Goal: Contribute content: Contribute content

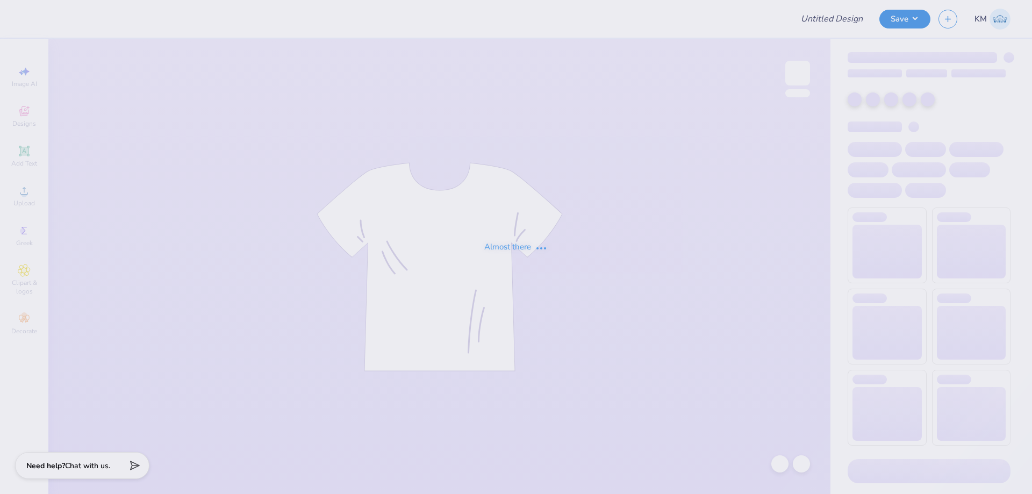
type input "Pacha Tee"
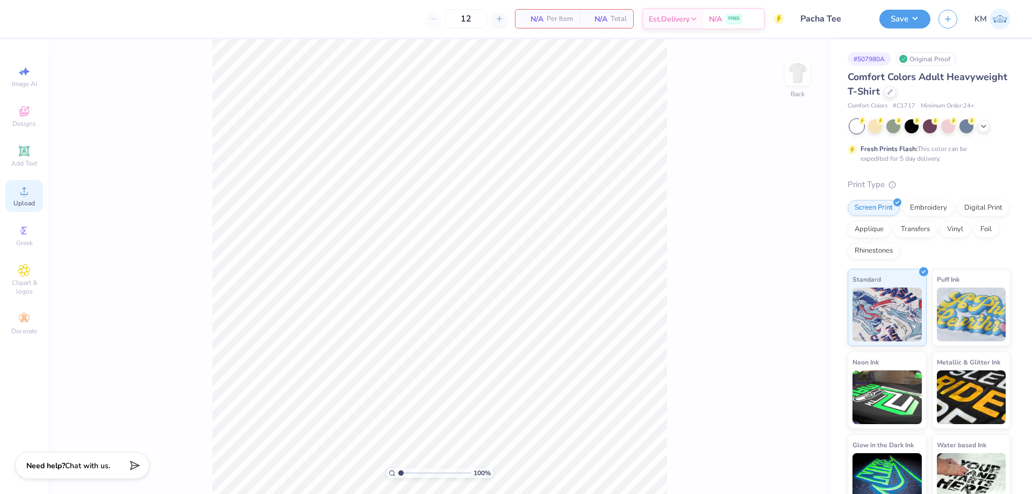
click at [22, 203] on span "Upload" at bounding box center [24, 203] width 22 height 9
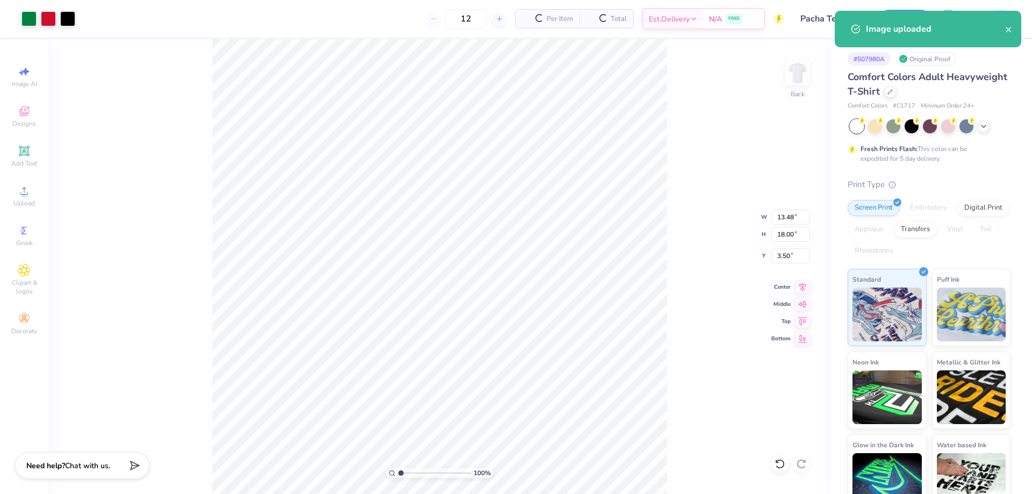
click at [789, 226] on div "100 % Back W 13.48 13.48 " H 18.00 18.00 " Y 3.50 3.50 " Center Middle Top Bott…" at bounding box center [439, 266] width 782 height 455
click at [786, 216] on input "13.48" at bounding box center [790, 217] width 39 height 15
type input "1"
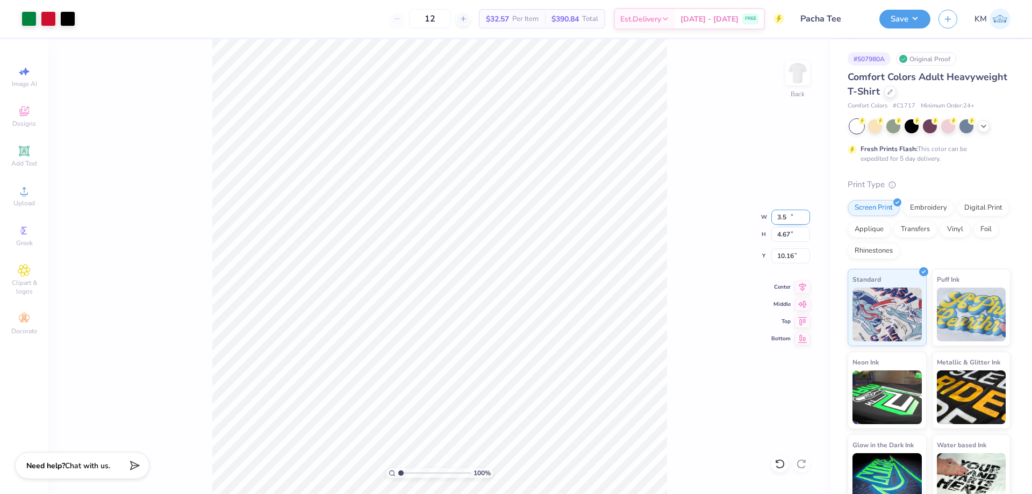
type input "3.50"
type input "4.67"
click at [784, 254] on input "10.16" at bounding box center [790, 255] width 39 height 15
type input "6"
type input "3.00"
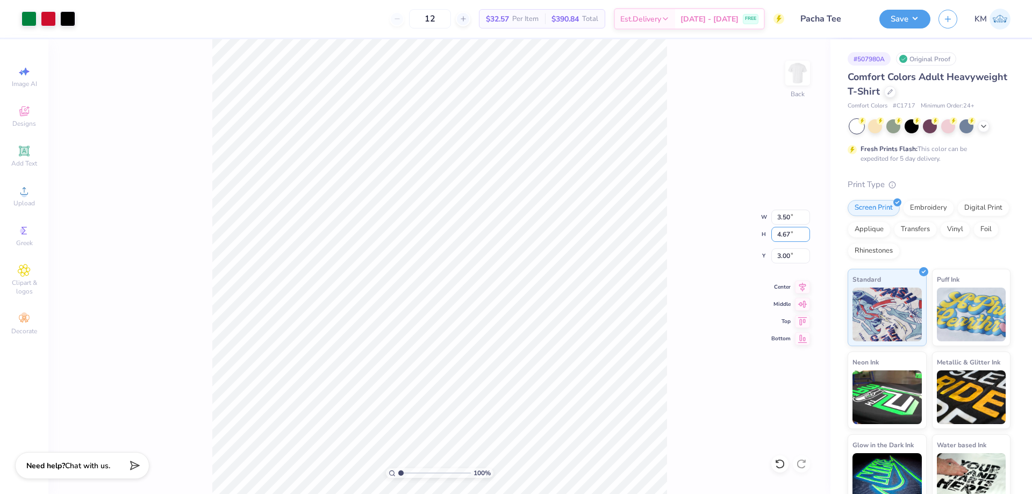
drag, startPoint x: 790, startPoint y: 233, endPoint x: 764, endPoint y: 233, distance: 25.8
click at [764, 233] on div "100 % Back W 3.50 3.50 " H 4.67 4.67 " Y 3.00 3.00 " Center Middle Top Bottom" at bounding box center [439, 266] width 782 height 455
click at [779, 231] on input "4.67" at bounding box center [790, 234] width 39 height 15
type input "7"
type input "3.5"
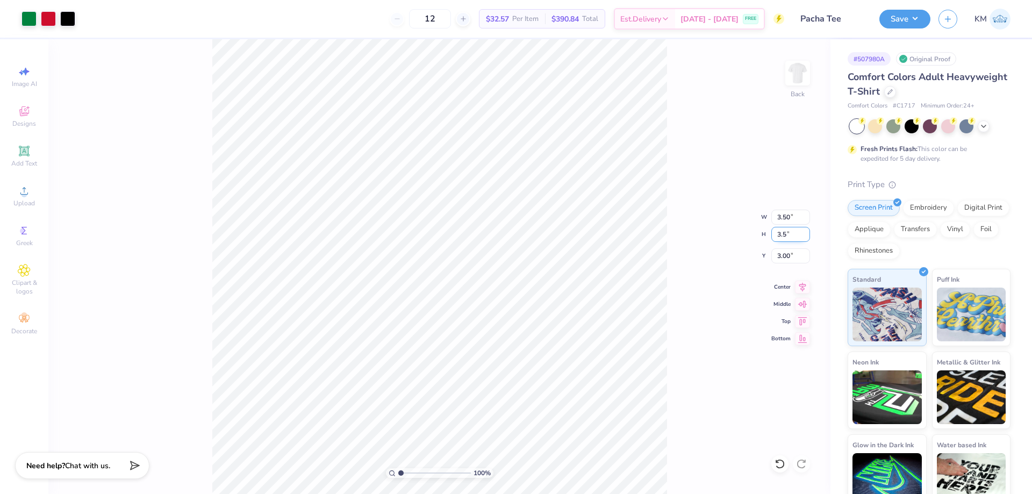
type input "2.62"
type input "3.50"
click at [792, 256] on input "3.59" at bounding box center [790, 255] width 39 height 15
type input "3"
type input "3.00"
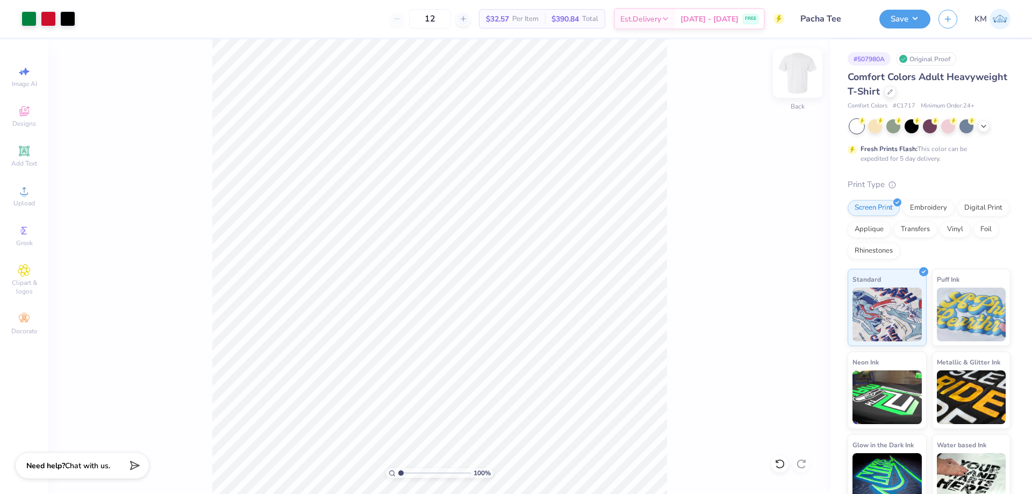
click at [807, 69] on img at bounding box center [797, 73] width 43 height 43
click at [27, 191] on icon at bounding box center [24, 190] width 13 height 13
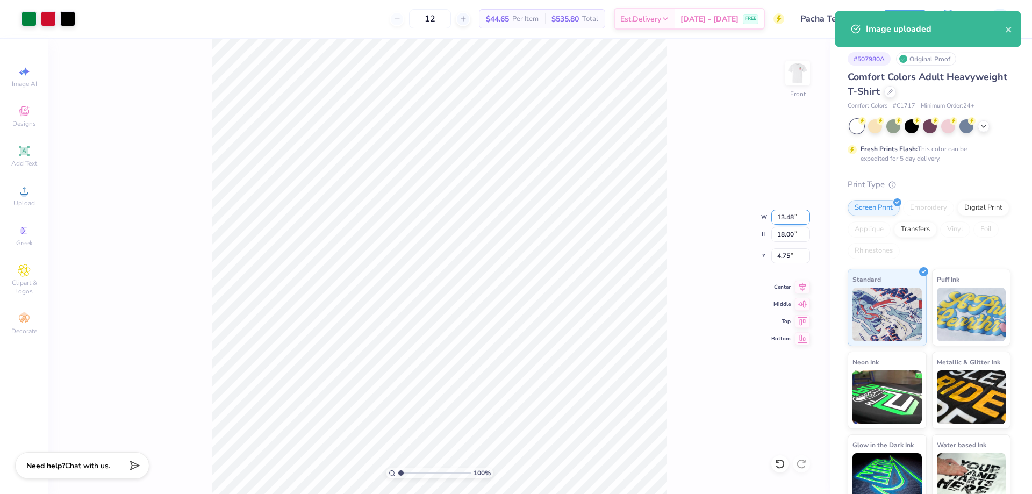
click at [785, 218] on input "13.48" at bounding box center [790, 217] width 39 height 15
type input "8"
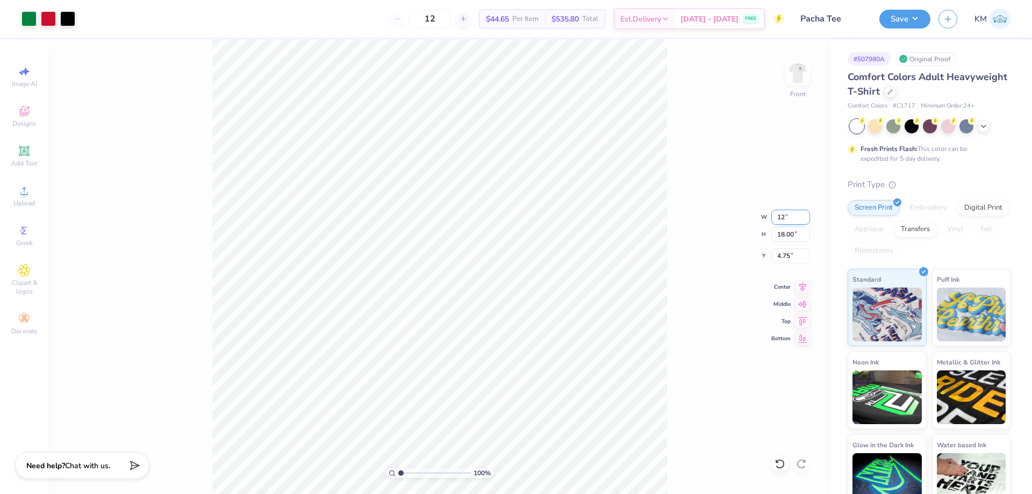
type input "12.00"
type input "16.02"
type input "5.74"
click at [784, 233] on input "16.02" at bounding box center [790, 234] width 39 height 15
type input "2"
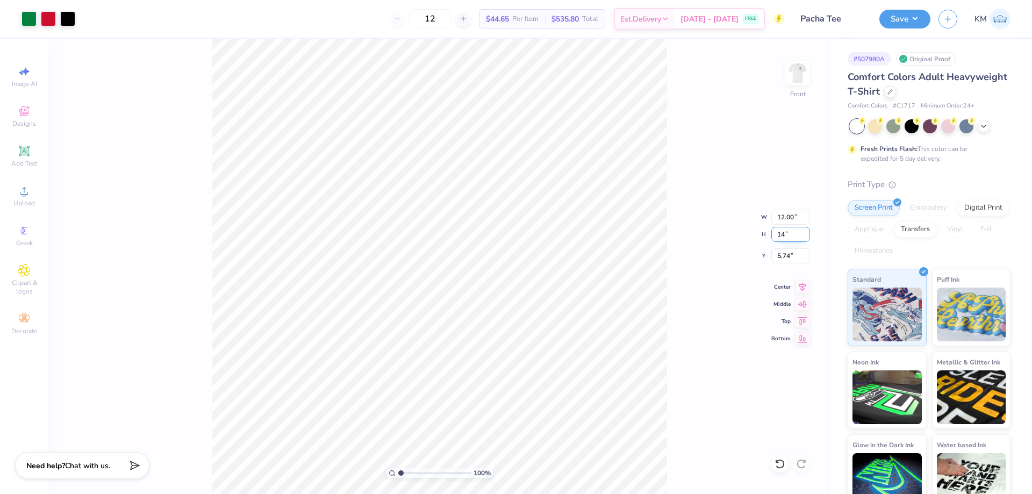
type input "14"
type input "10.48"
type input "14.00"
type input "3.00"
click at [789, 72] on img at bounding box center [797, 73] width 43 height 43
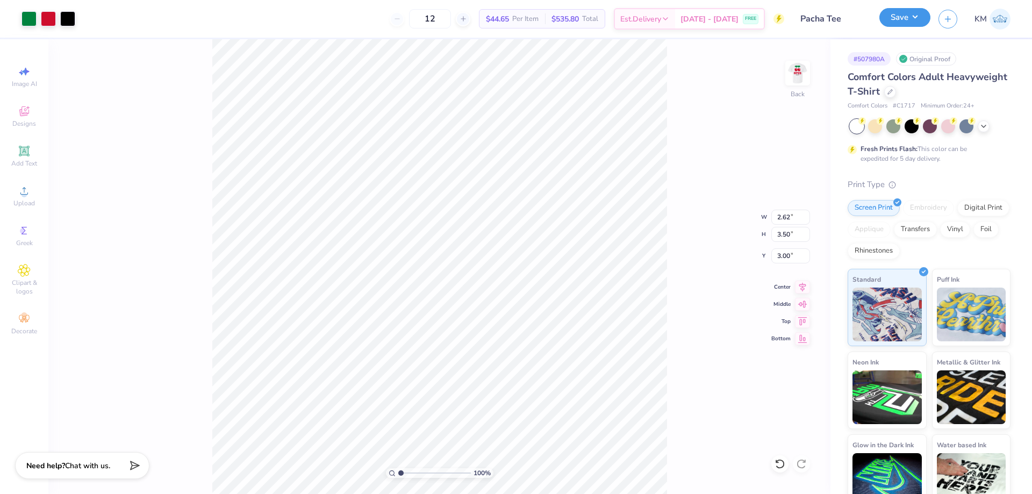
click at [895, 18] on button "Save" at bounding box center [904, 17] width 51 height 19
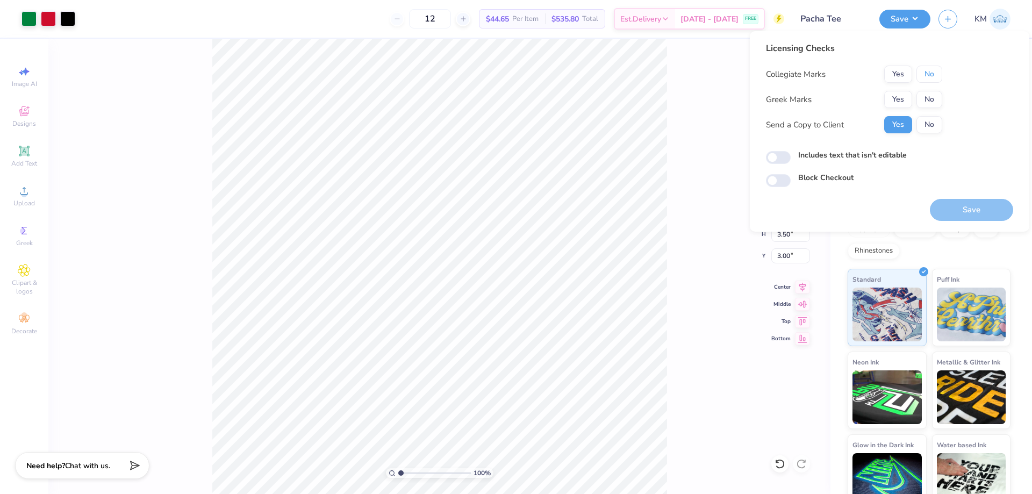
drag, startPoint x: 935, startPoint y: 76, endPoint x: 935, endPoint y: 88, distance: 11.8
click at [935, 76] on button "No" at bounding box center [930, 74] width 26 height 17
click at [934, 101] on button "No" at bounding box center [930, 99] width 26 height 17
drag, startPoint x: 952, startPoint y: 199, endPoint x: 953, endPoint y: 209, distance: 9.7
click at [952, 201] on button "Save" at bounding box center [971, 210] width 83 height 22
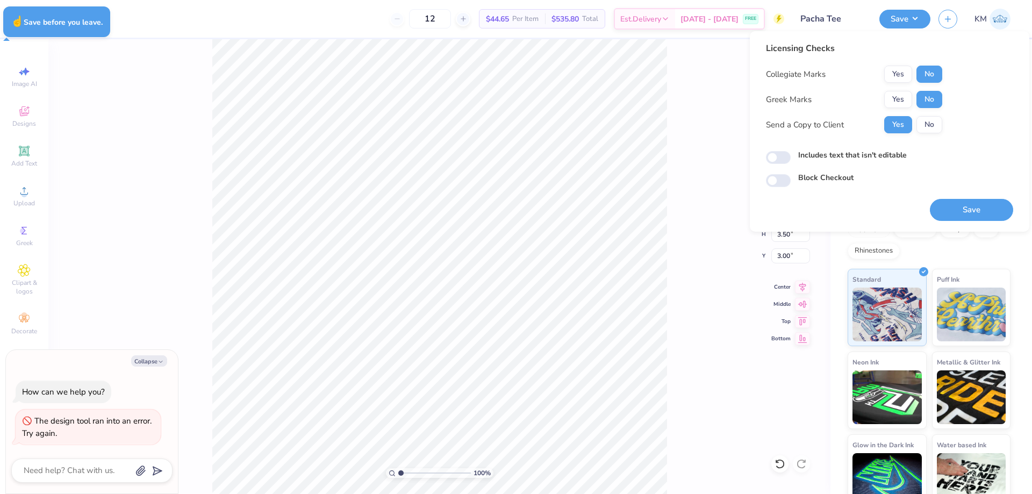
type textarea "x"
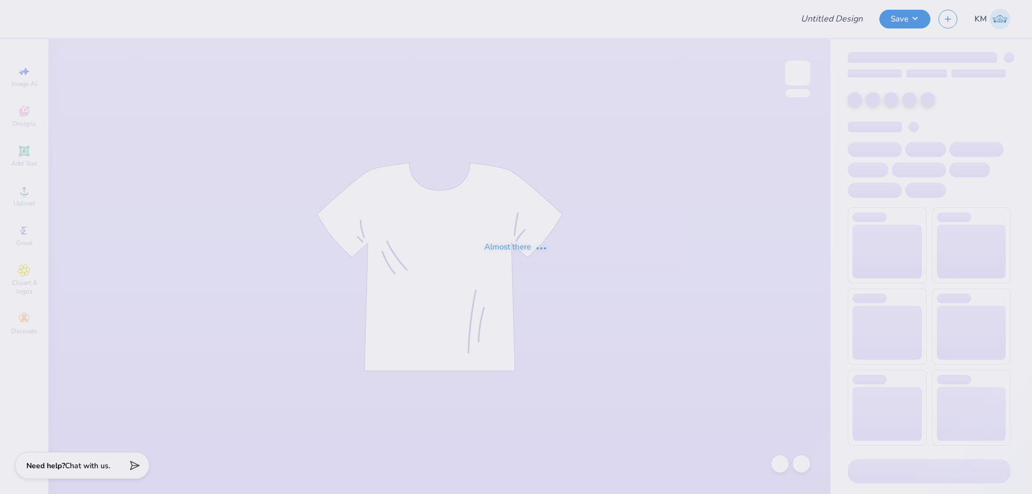
type input "Pacha Tee"
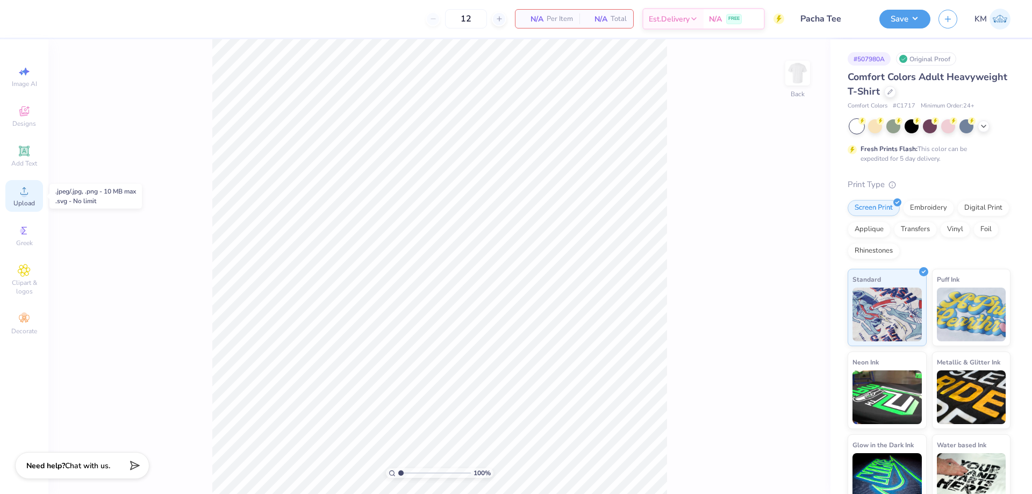
click at [33, 195] on div "Upload" at bounding box center [24, 196] width 38 height 32
click at [24, 182] on div "Upload" at bounding box center [24, 196] width 38 height 32
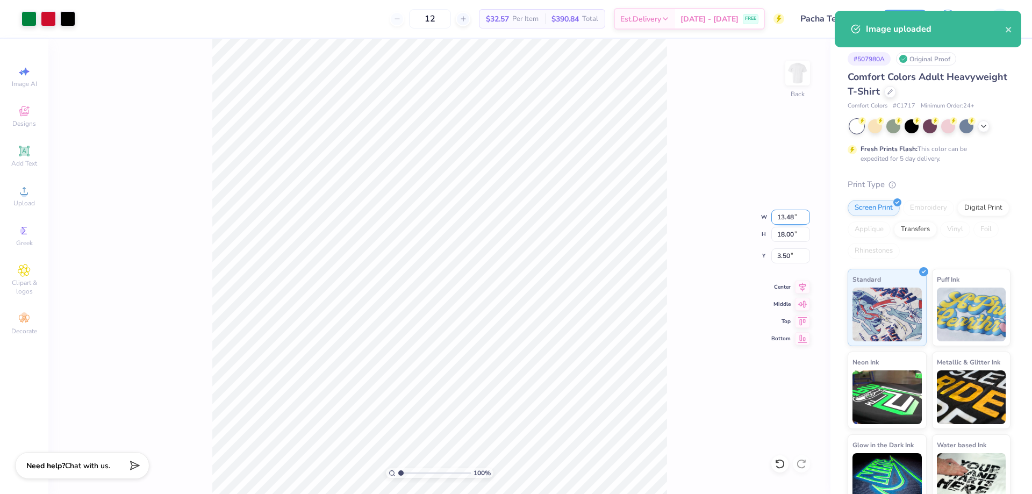
click at [778, 214] on input "13.48" at bounding box center [790, 217] width 39 height 15
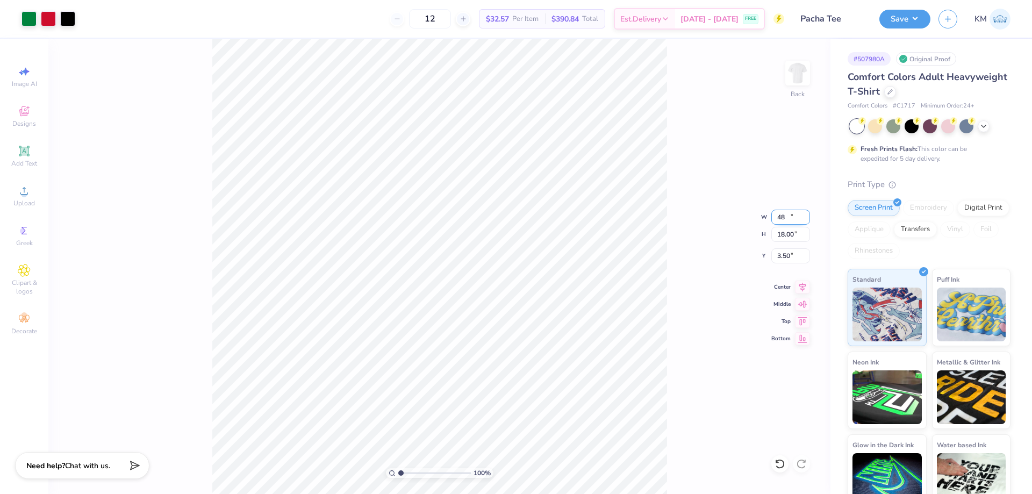
type input "8"
type input "3.50"
type input "4.67"
click at [778, 256] on input "10.16" at bounding box center [790, 255] width 39 height 15
type input "6"
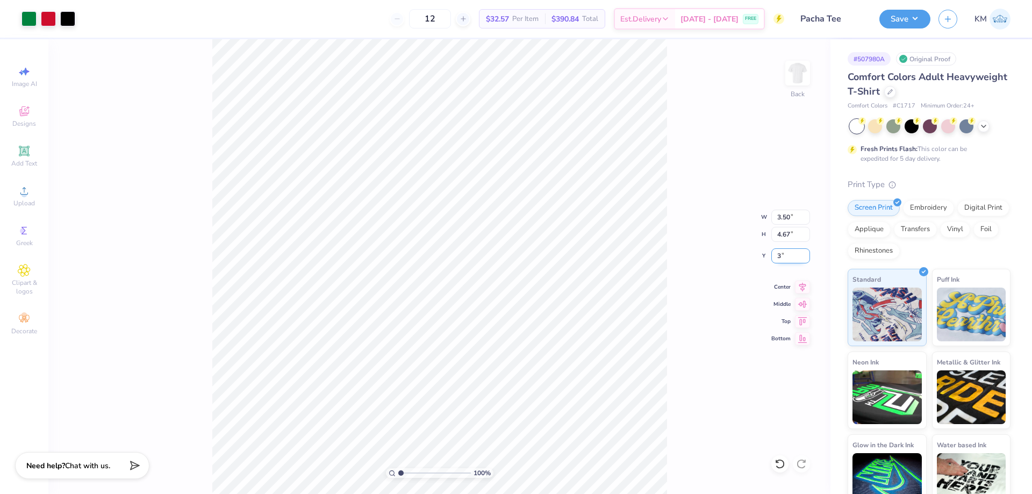
type input "3.00"
click at [776, 234] on input "4.67" at bounding box center [790, 234] width 39 height 15
type input "7"
type input "3.5"
type input "2.62"
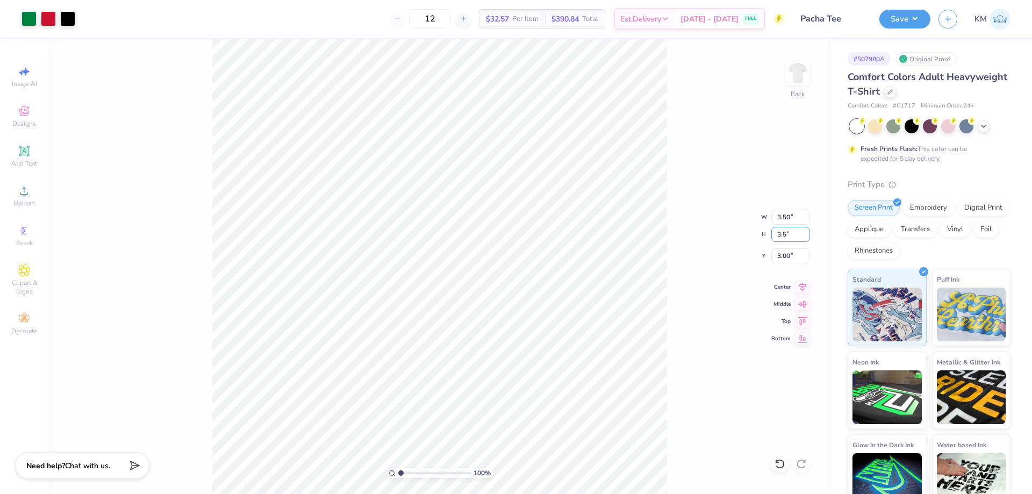
type input "3.50"
type input "3.59"
drag, startPoint x: 791, startPoint y: 254, endPoint x: 769, endPoint y: 254, distance: 22.0
click at [769, 254] on div "100 % Back W 2.62 2.62 " H 3.50 3.50 " Y 3.59 3.59 " Center Middle Top Bottom" at bounding box center [439, 266] width 782 height 455
click at [786, 259] on input "3.59" at bounding box center [790, 255] width 39 height 15
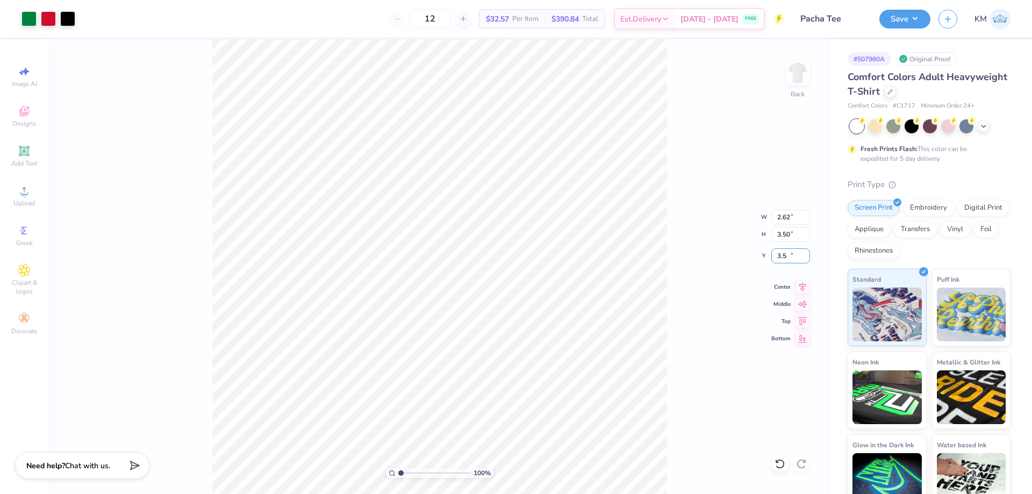
type input "3"
type input "3.00"
click at [782, 75] on div "100 % Back W 2.62 2.62 " H 3.50 3.50 " Y 3.00 3.00 " Center Middle Top Bottom" at bounding box center [439, 266] width 782 height 455
click at [786, 74] on img at bounding box center [797, 73] width 43 height 43
click at [26, 117] on icon at bounding box center [24, 111] width 13 height 13
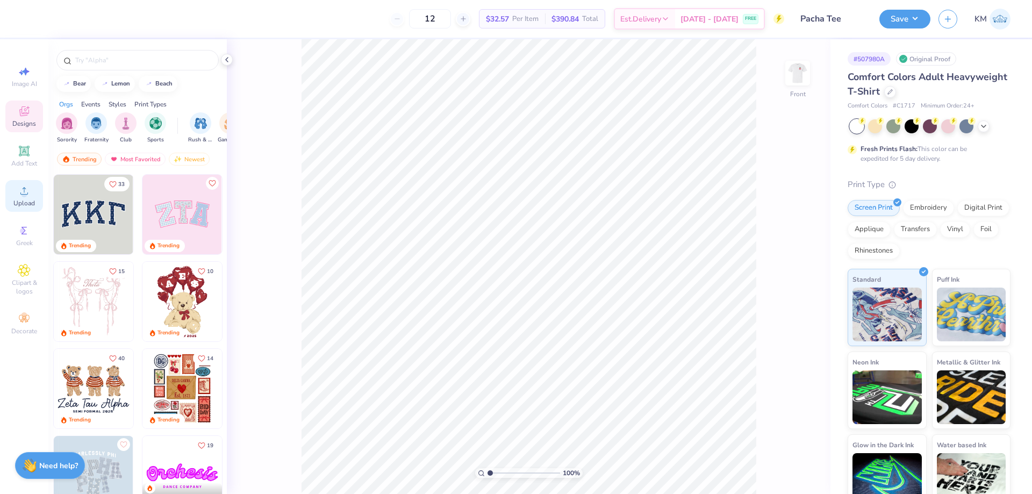
click at [19, 186] on icon at bounding box center [24, 190] width 13 height 13
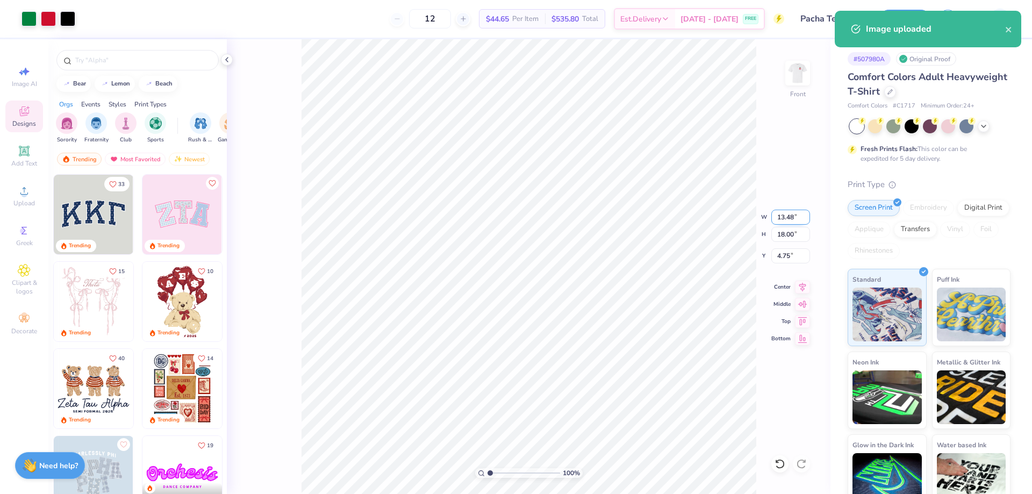
click at [786, 216] on input "13.48" at bounding box center [790, 217] width 39 height 15
type input "1"
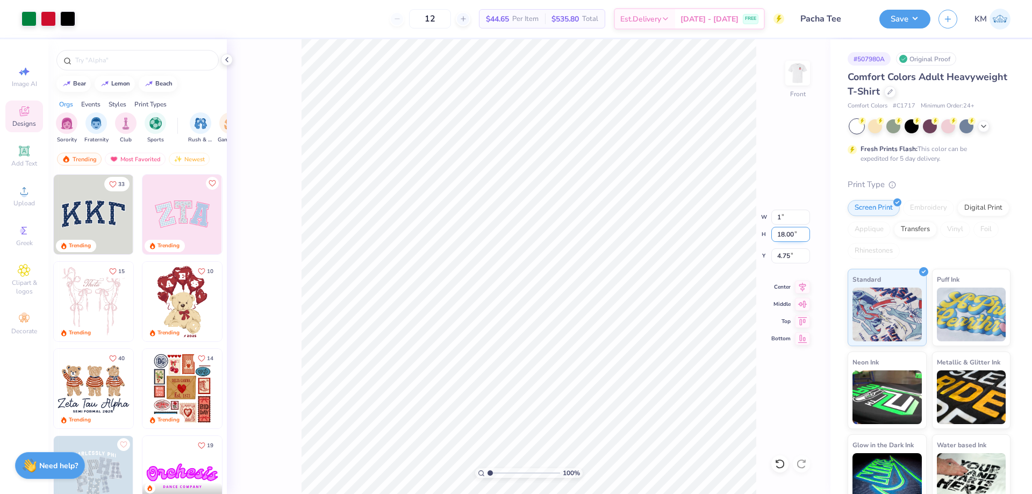
click at [785, 228] on input "18.00" at bounding box center [790, 234] width 39 height 15
type input "1.00"
type input "1.34"
type input "13.08"
click at [786, 232] on input "1.34" at bounding box center [790, 234] width 39 height 15
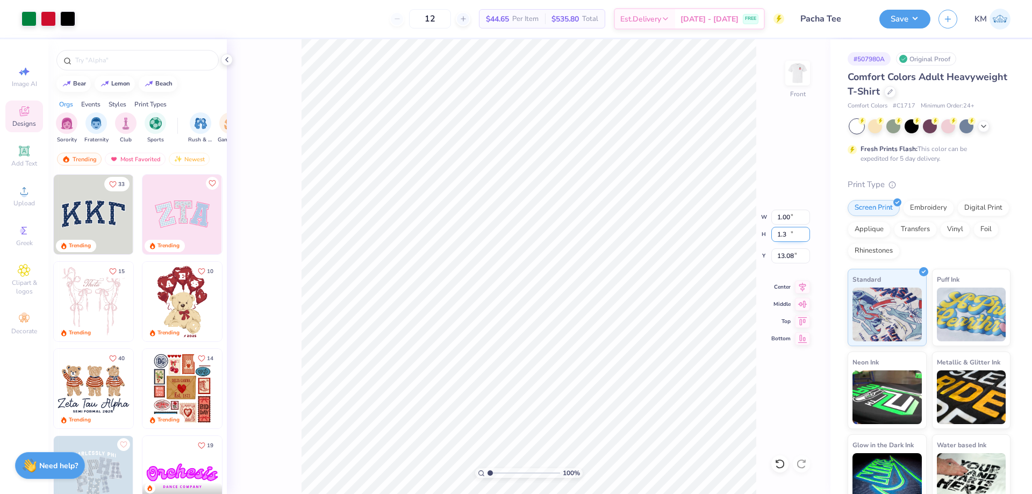
type input "1"
type input "14.00"
type input "10.48"
click at [785, 252] on input "6.75" at bounding box center [790, 255] width 39 height 15
type input "6"
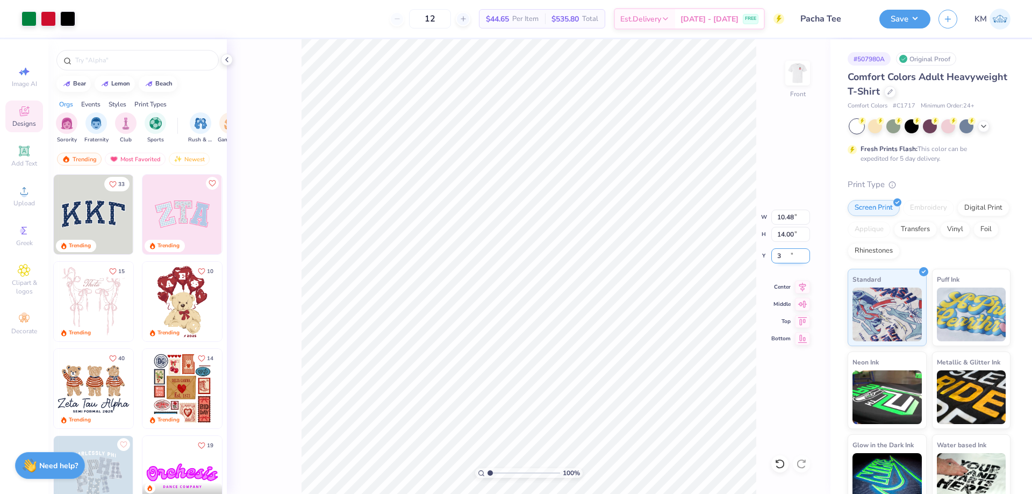
type input "3.00"
click at [797, 280] on div "100 % Front W 10.48 10.48 " H 14.00 14.00 " Y 3.00 3.00 " Center Middle Top Bot…" at bounding box center [529, 266] width 604 height 455
click at [803, 286] on div "100 % Front W 10.48 H 14.00 Y 3.00 Center Middle Top Bottom" at bounding box center [529, 266] width 604 height 455
click at [800, 287] on icon at bounding box center [802, 285] width 15 height 13
click at [919, 23] on button "Save" at bounding box center [904, 17] width 51 height 19
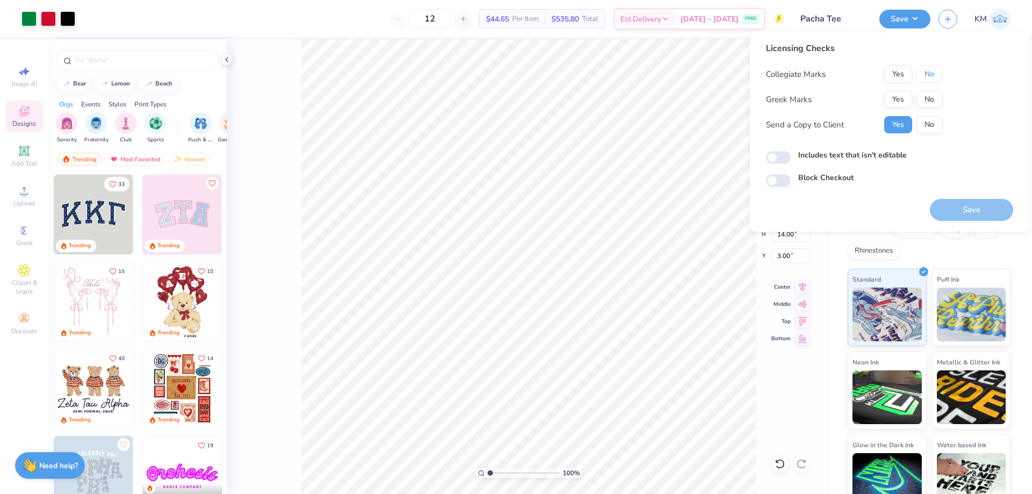
drag, startPoint x: 928, startPoint y: 73, endPoint x: 929, endPoint y: 87, distance: 13.5
click at [928, 74] on button "No" at bounding box center [930, 74] width 26 height 17
click at [932, 98] on button "No" at bounding box center [930, 99] width 26 height 17
click at [977, 205] on button "Save" at bounding box center [971, 210] width 83 height 22
